Goal: Feedback & Contribution: Submit feedback/report problem

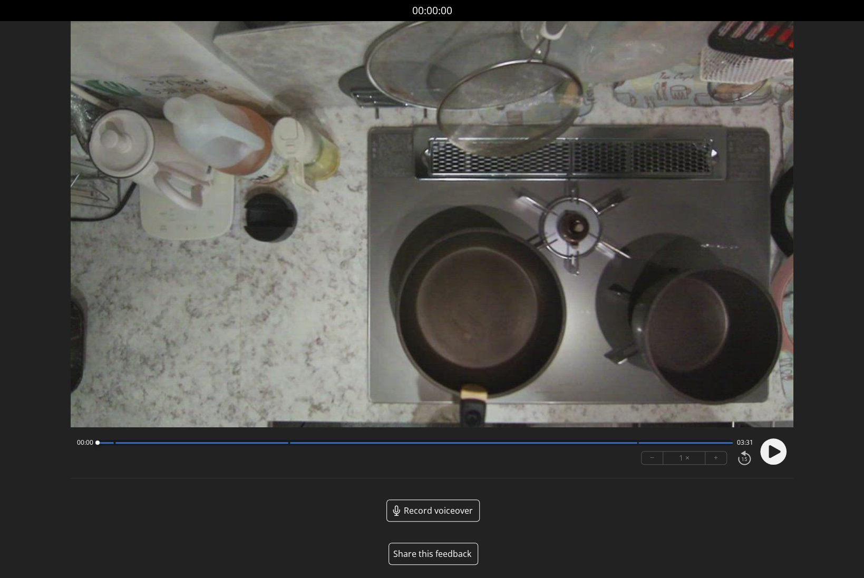
click at [429, 548] on button "Share this feedback" at bounding box center [434, 554] width 90 height 22
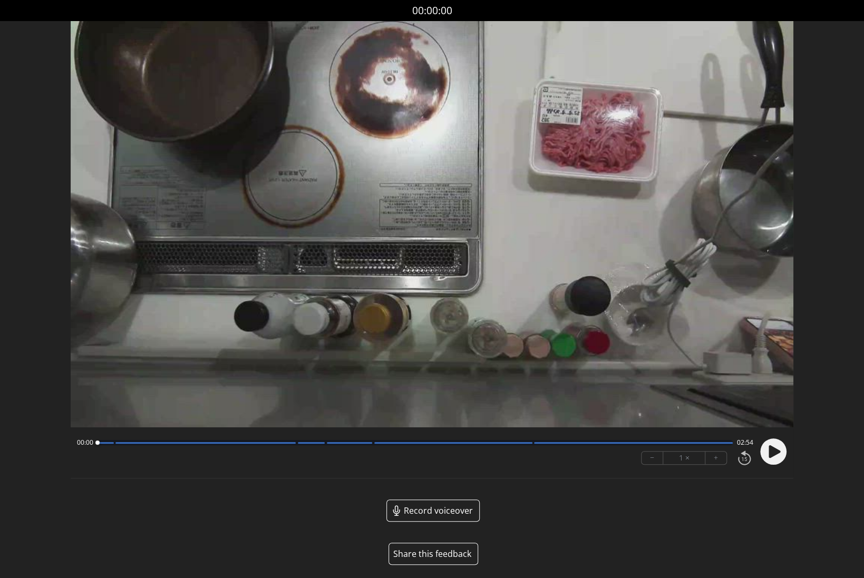
click at [428, 553] on button "Share this feedback" at bounding box center [434, 554] width 90 height 22
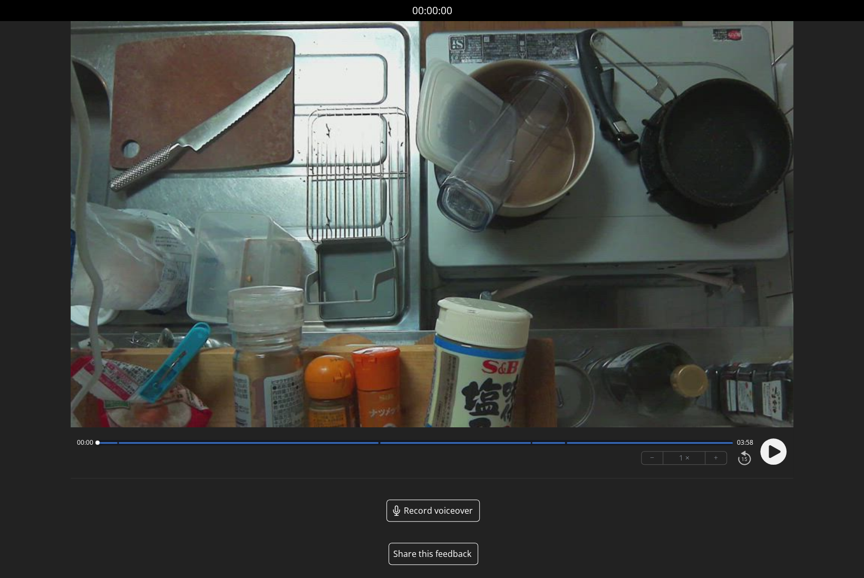
click at [446, 551] on button "Share this feedback" at bounding box center [434, 554] width 90 height 22
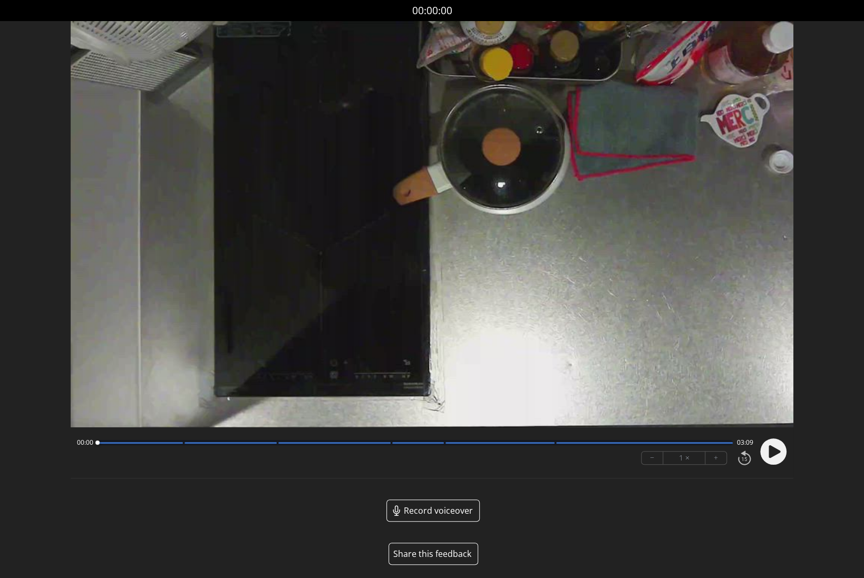
click at [442, 550] on button "Share this feedback" at bounding box center [434, 554] width 90 height 22
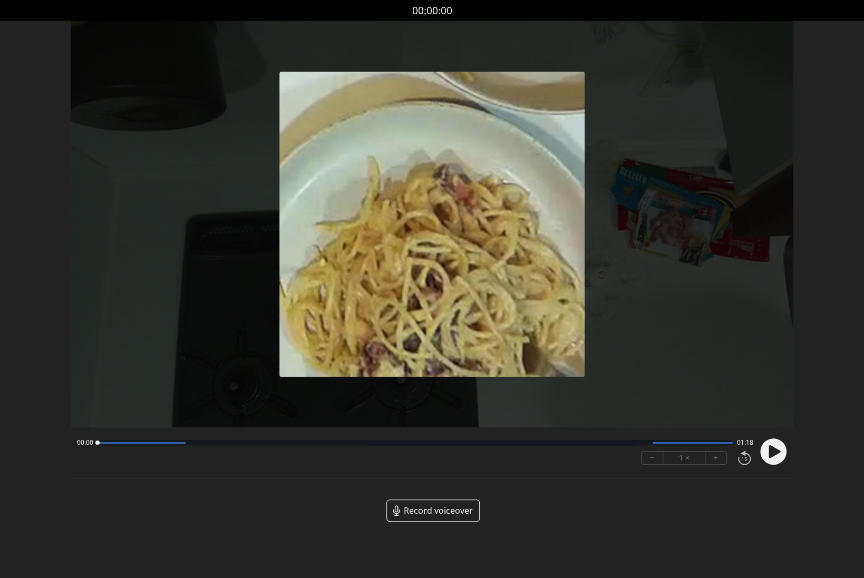
click at [438, 508] on span "Record voiceover" at bounding box center [438, 511] width 69 height 13
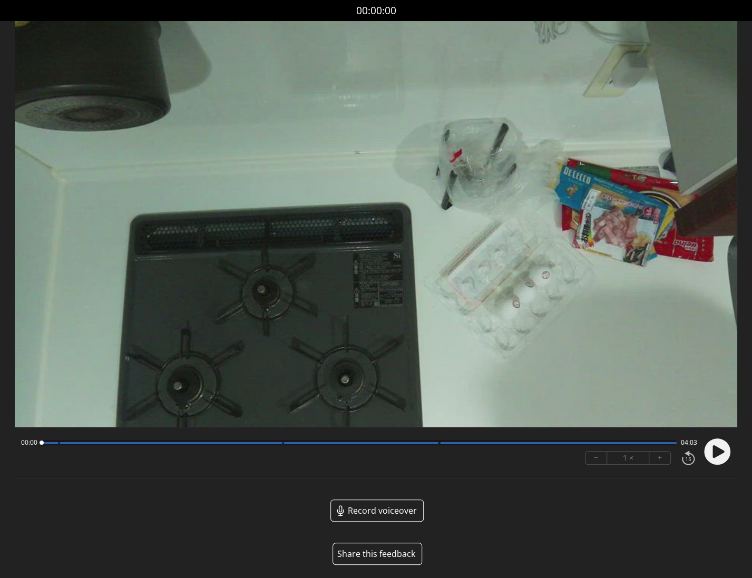
click at [384, 554] on button "Share this feedback" at bounding box center [378, 554] width 90 height 22
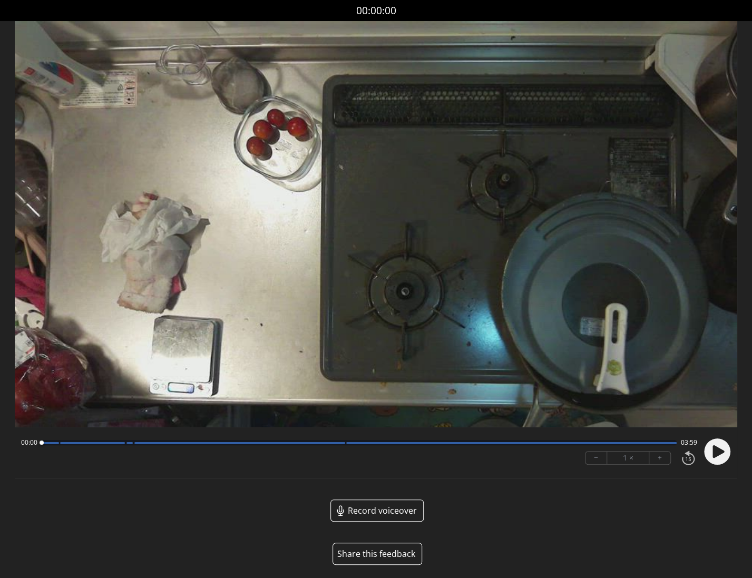
click at [393, 556] on button "Share this feedback" at bounding box center [378, 554] width 90 height 22
